Goal: Task Accomplishment & Management: Manage account settings

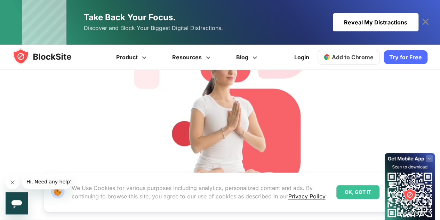
scroll to position [342, 0]
